Goal: Information Seeking & Learning: Learn about a topic

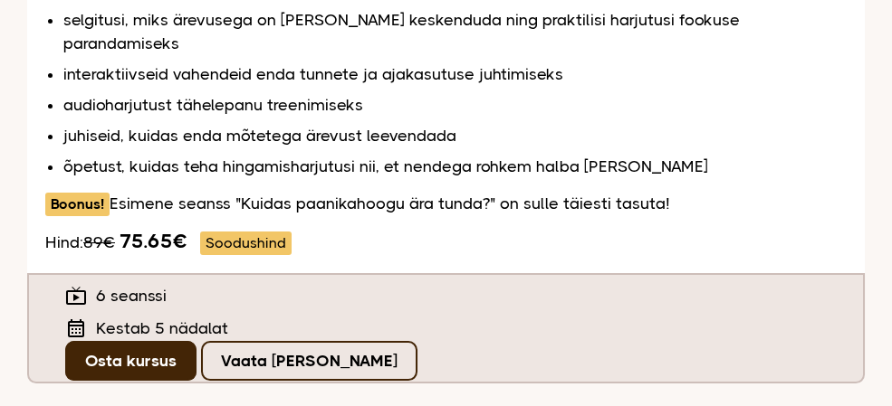
scroll to position [723, 0]
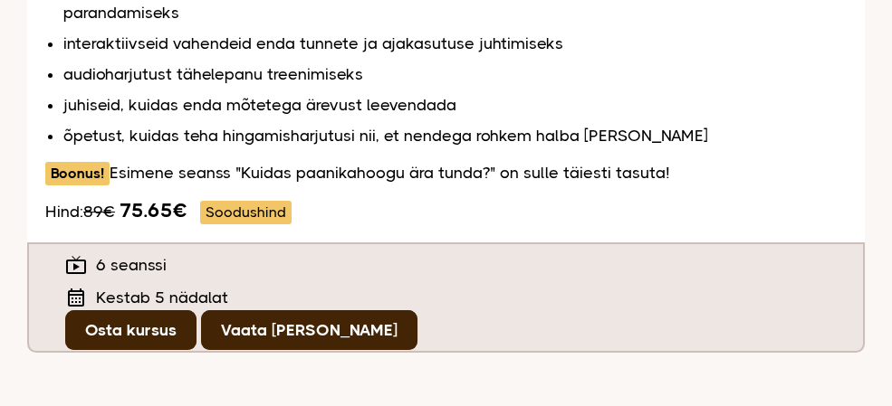
click at [304, 311] on link "Vaata tasuta seanssi" at bounding box center [309, 331] width 216 height 40
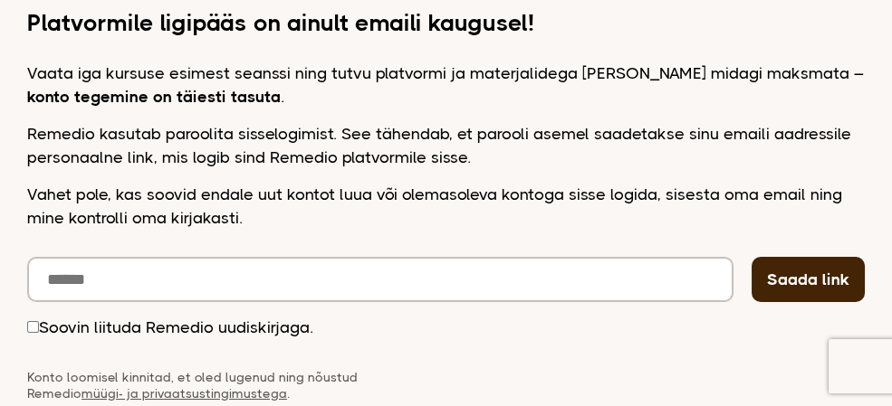
scroll to position [272, 0]
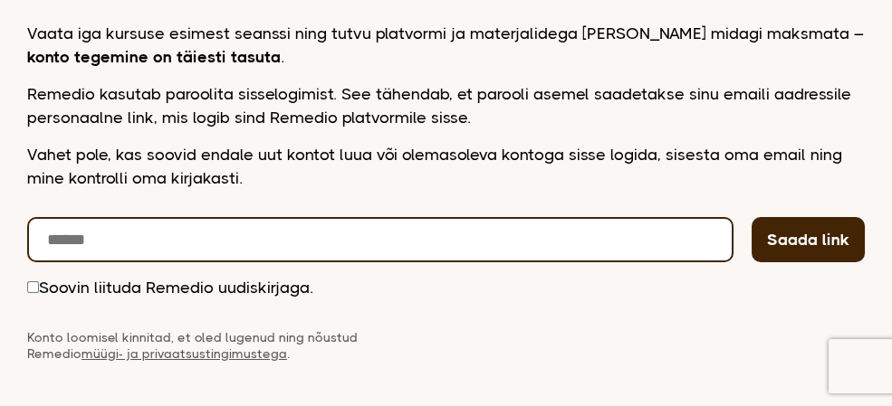
click at [162, 236] on input "email" at bounding box center [380, 239] width 706 height 45
paste input "**********"
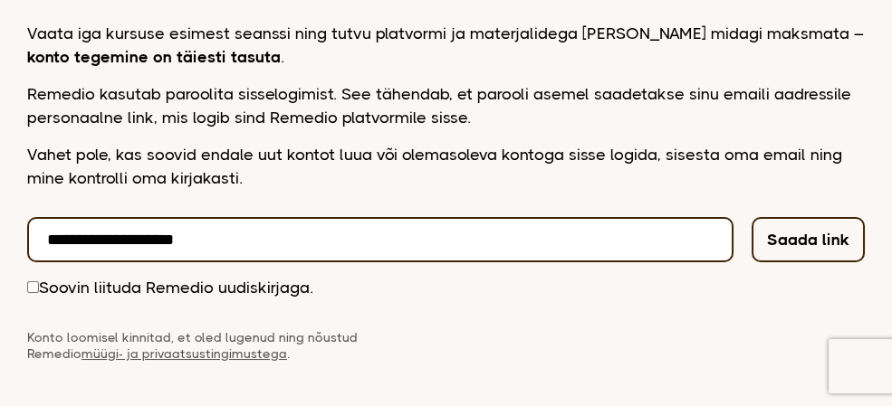
type input "**********"
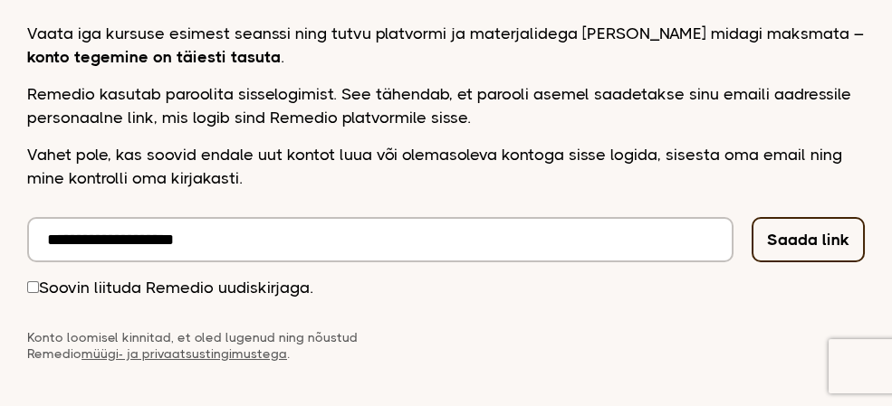
click at [803, 237] on button "Saada link" at bounding box center [807, 239] width 113 height 45
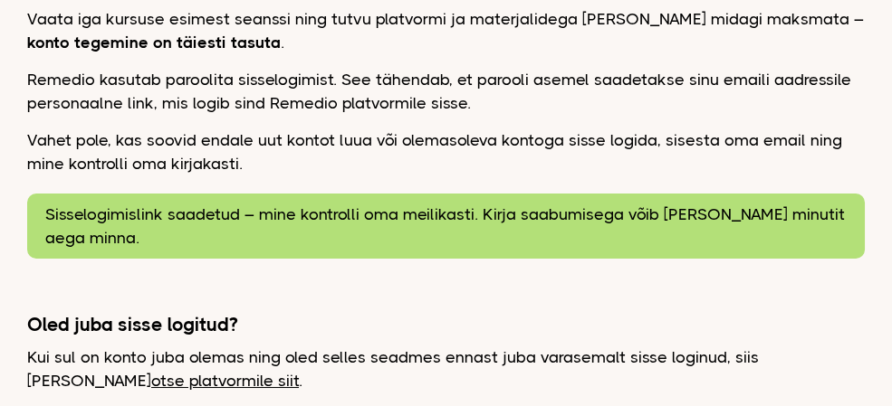
scroll to position [290, 0]
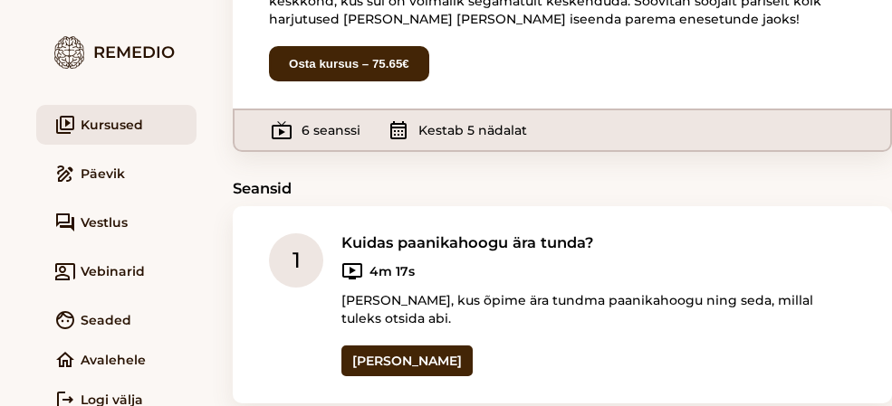
scroll to position [361, 0]
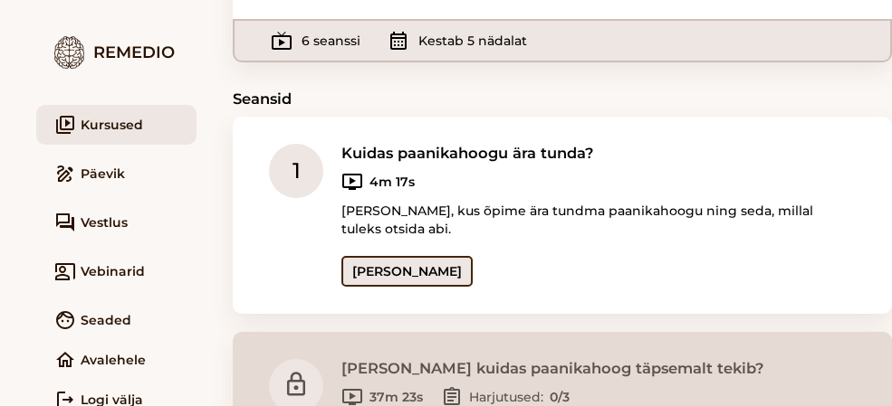
click at [398, 271] on link "[PERSON_NAME]" at bounding box center [406, 271] width 131 height 31
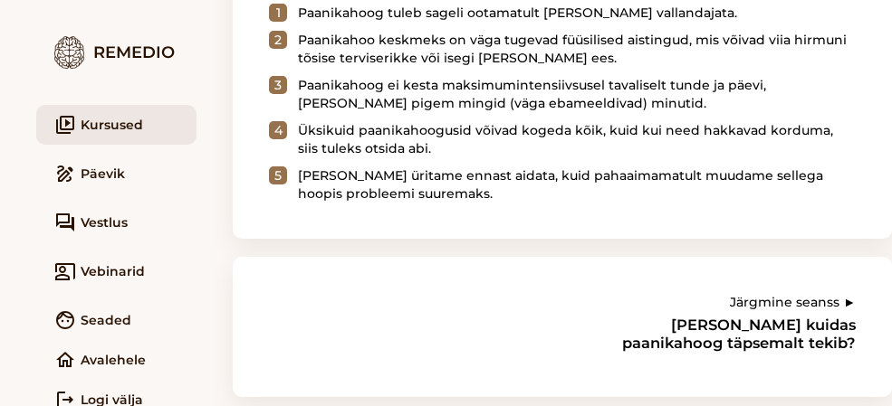
scroll to position [1035, 0]
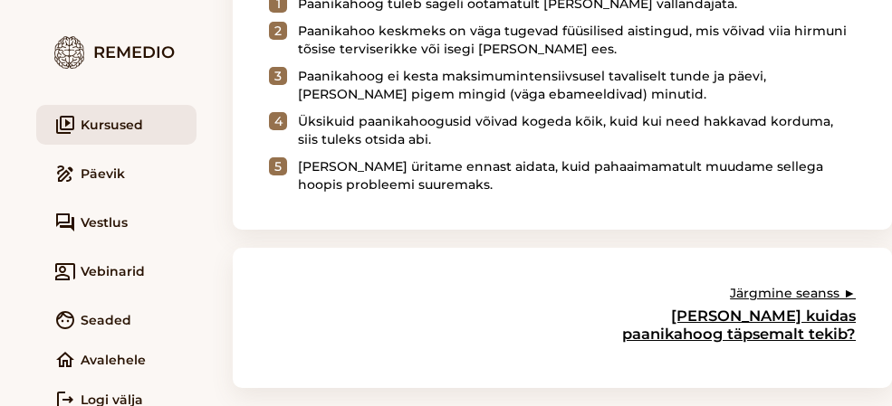
click at [749, 325] on h3 "[PERSON_NAME] kuidas paanikahoog täpsemalt tekib?" at bounding box center [738, 325] width 234 height 36
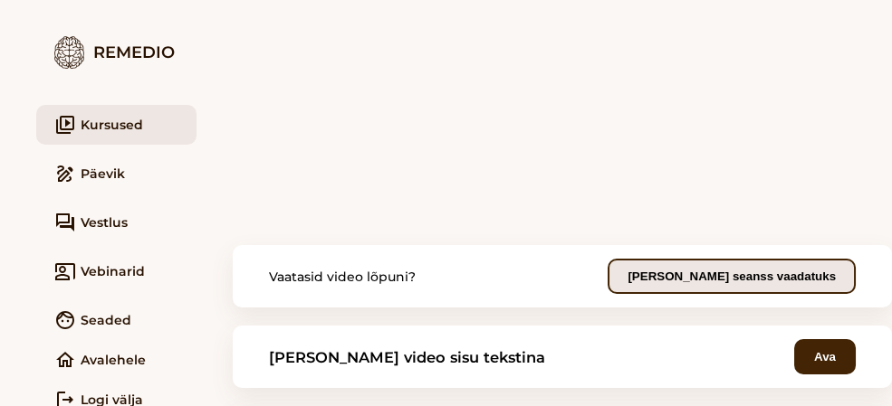
scroll to position [272, 0]
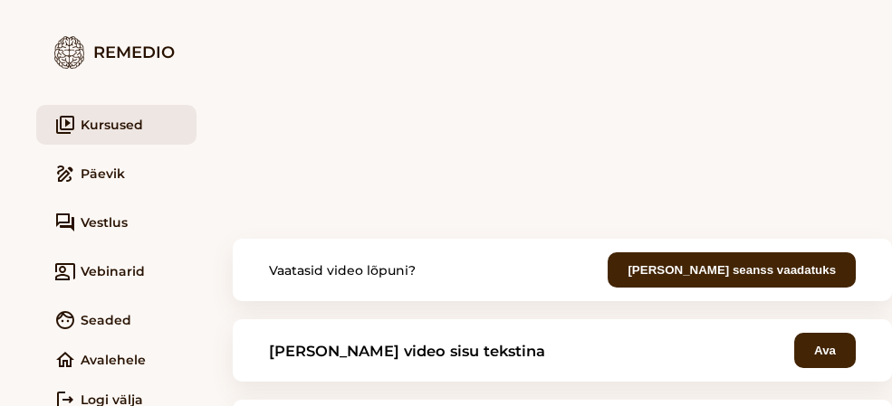
click at [468, 256] on section "Vaatasid video lõpuni? [PERSON_NAME] seanss vaadatuks" at bounding box center [562, 270] width 659 height 62
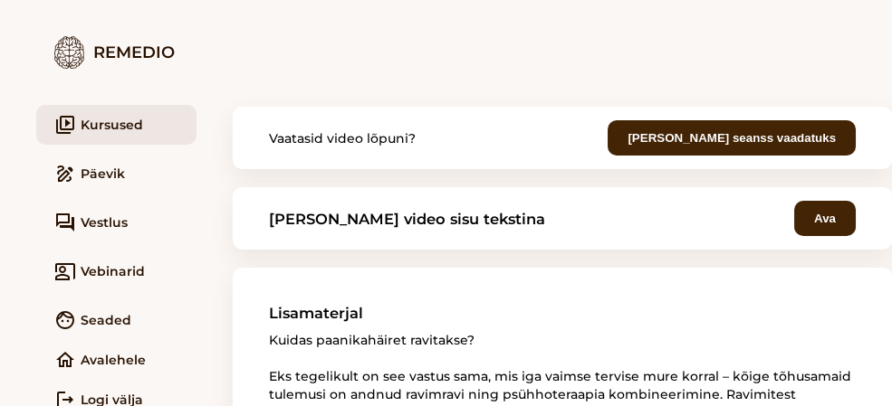
scroll to position [452, 0]
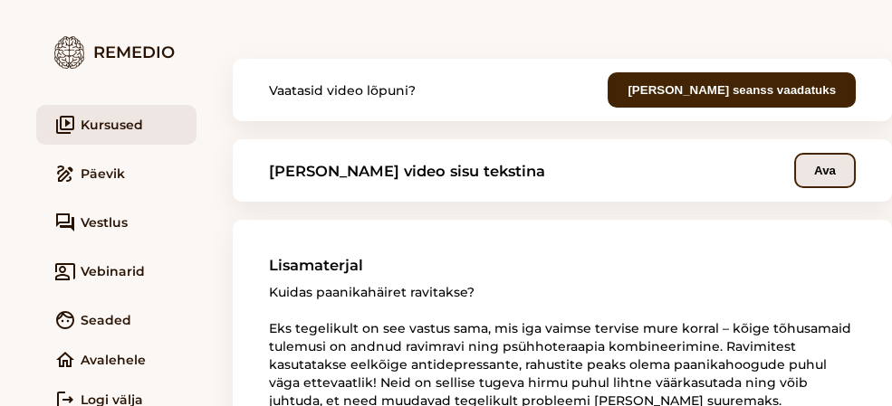
click at [808, 170] on button "Ava" at bounding box center [825, 170] width 62 height 35
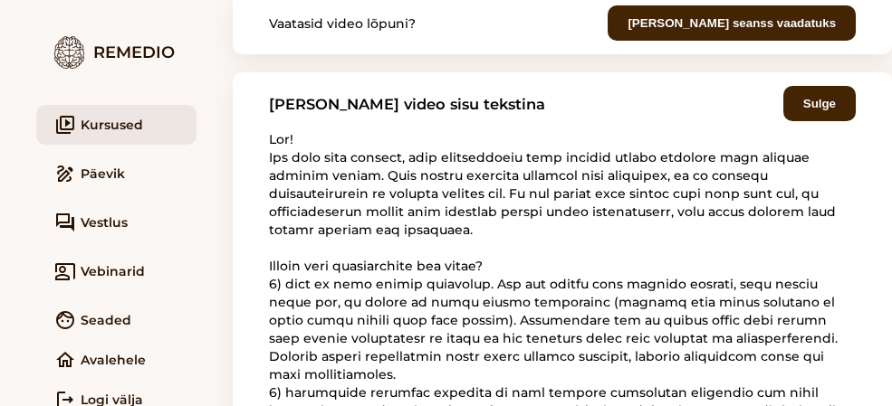
scroll to position [519, 0]
